Goal: Transaction & Acquisition: Purchase product/service

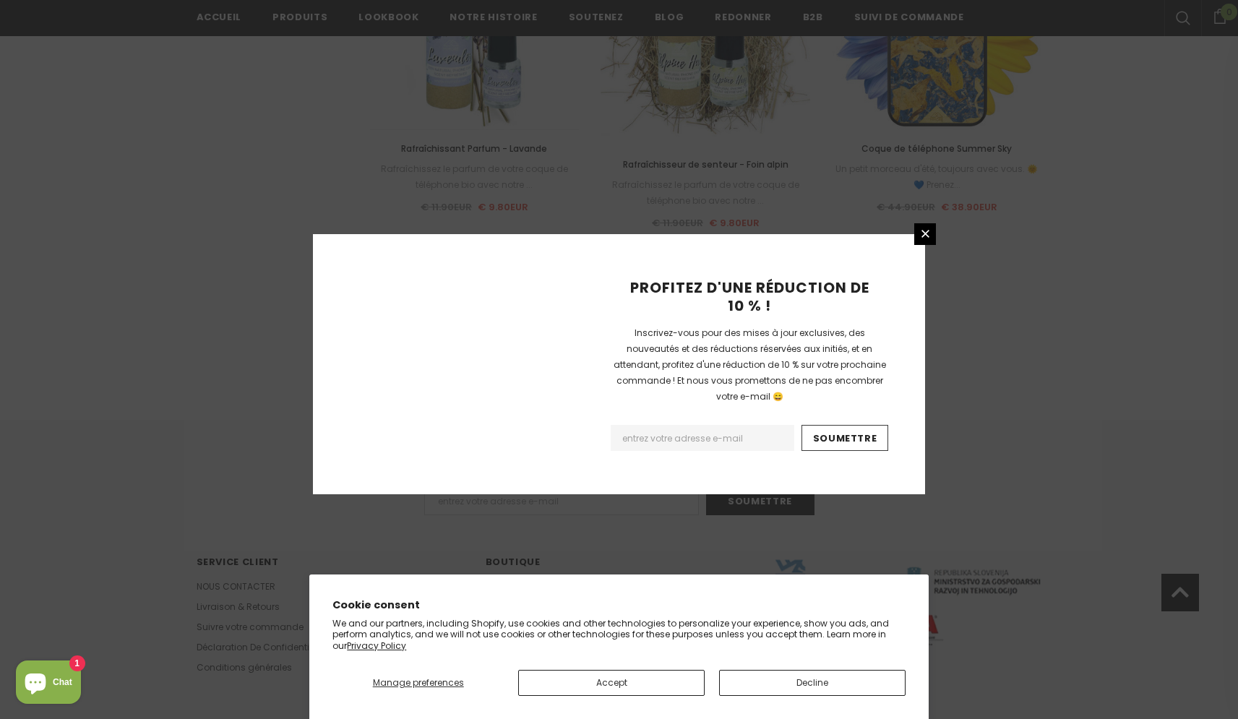
scroll to position [1550, 0]
